Goal: Information Seeking & Learning: Learn about a topic

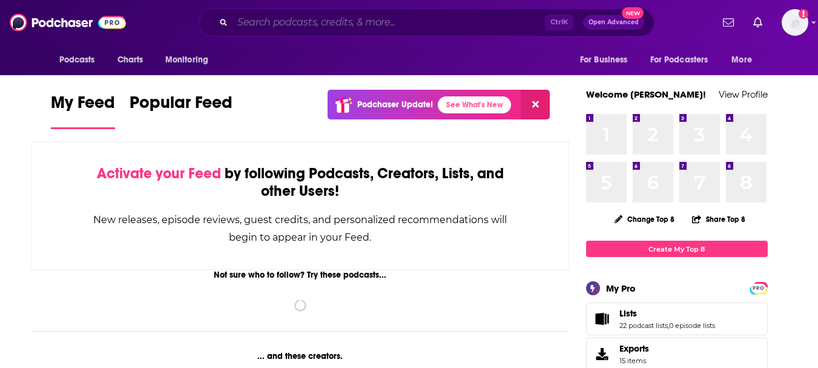
click at [311, 26] on input "Search podcasts, credits, & more..." at bounding box center [389, 22] width 312 height 19
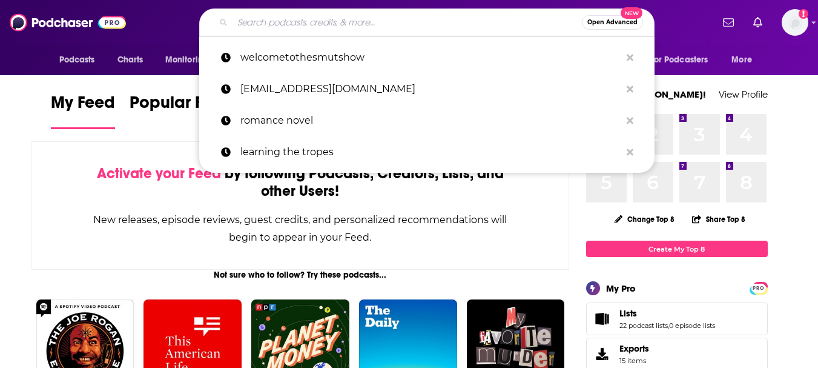
paste input "The Professional Book Girl podcast, an"
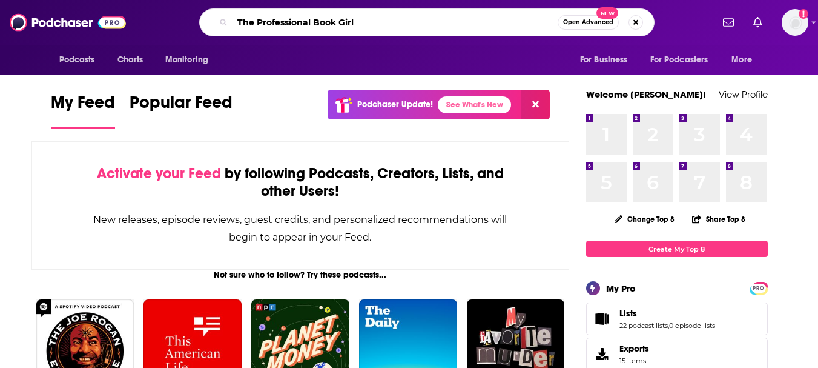
type input "The Professional Book Girl"
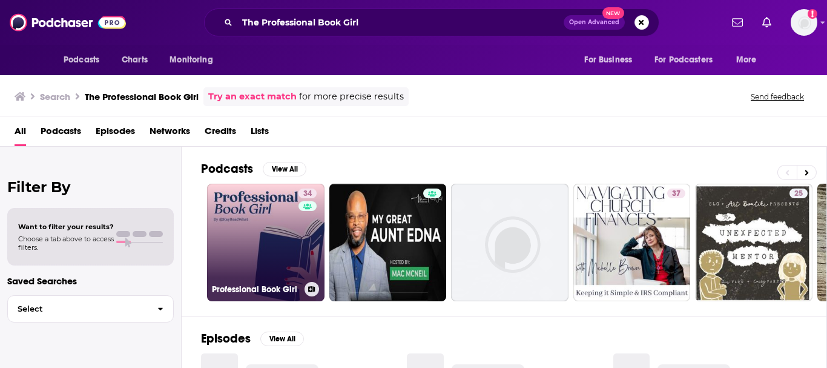
click at [262, 218] on link "34 Professional Book Girl" at bounding box center [265, 241] width 117 height 117
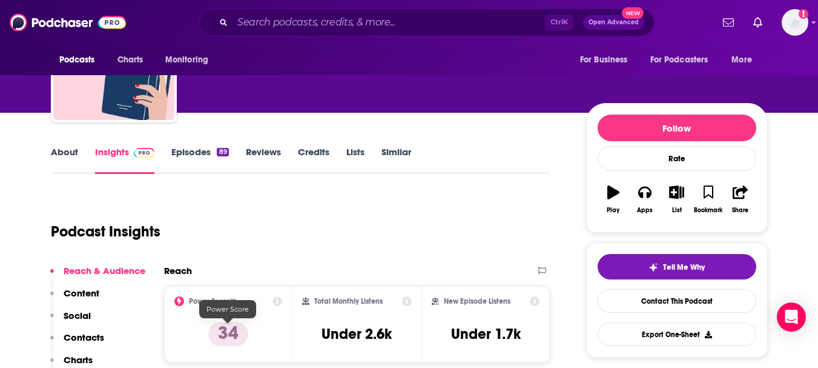
scroll to position [182, 0]
